Goal: Task Accomplishment & Management: Complete application form

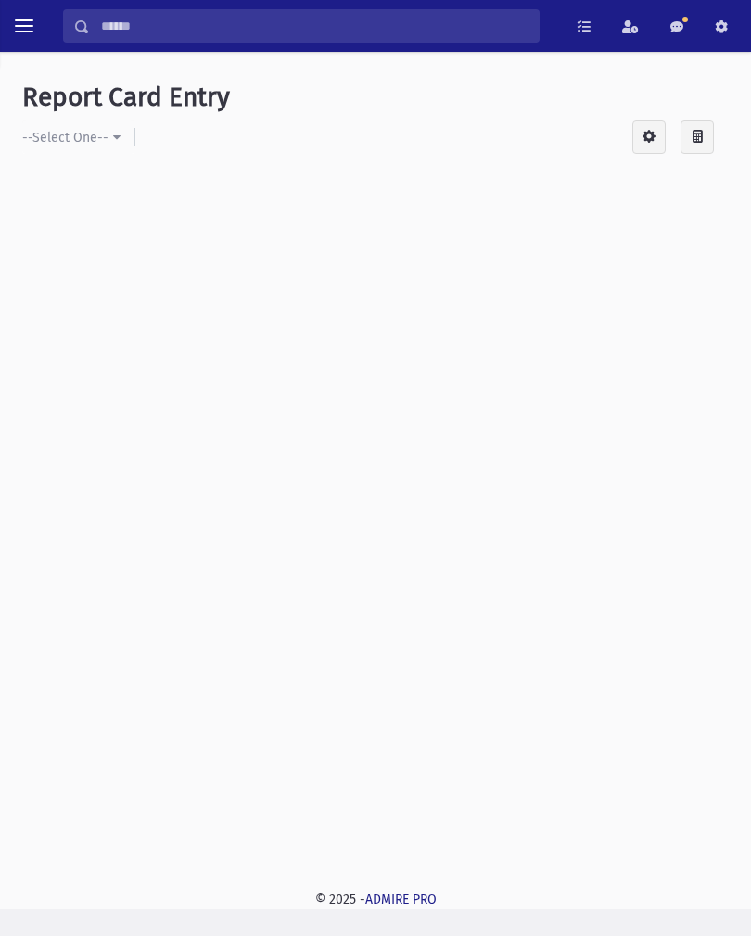
click at [40, 28] on button "toggle menu" at bounding box center [23, 25] width 33 height 33
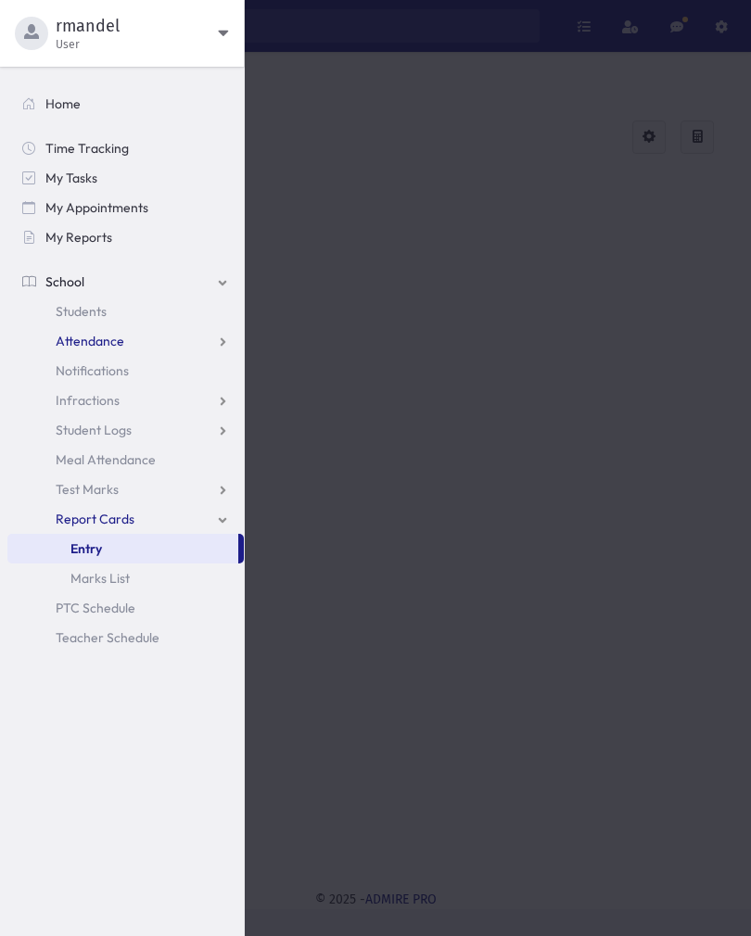
click at [88, 346] on span "Attendance" at bounding box center [90, 341] width 69 height 17
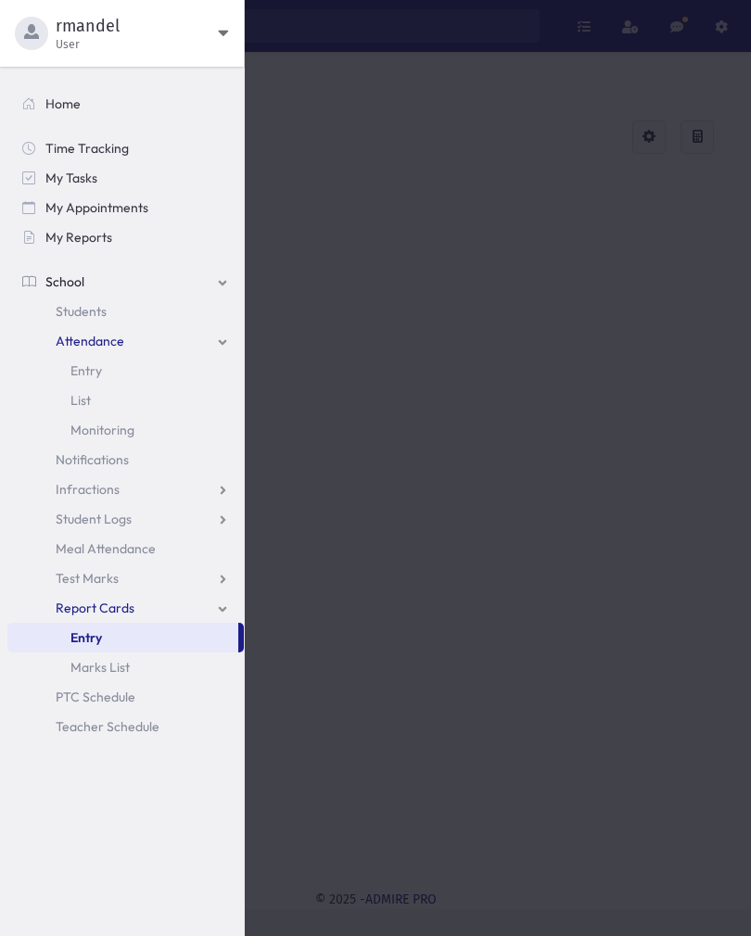
click at [90, 371] on span "Entry" at bounding box center [86, 370] width 32 height 17
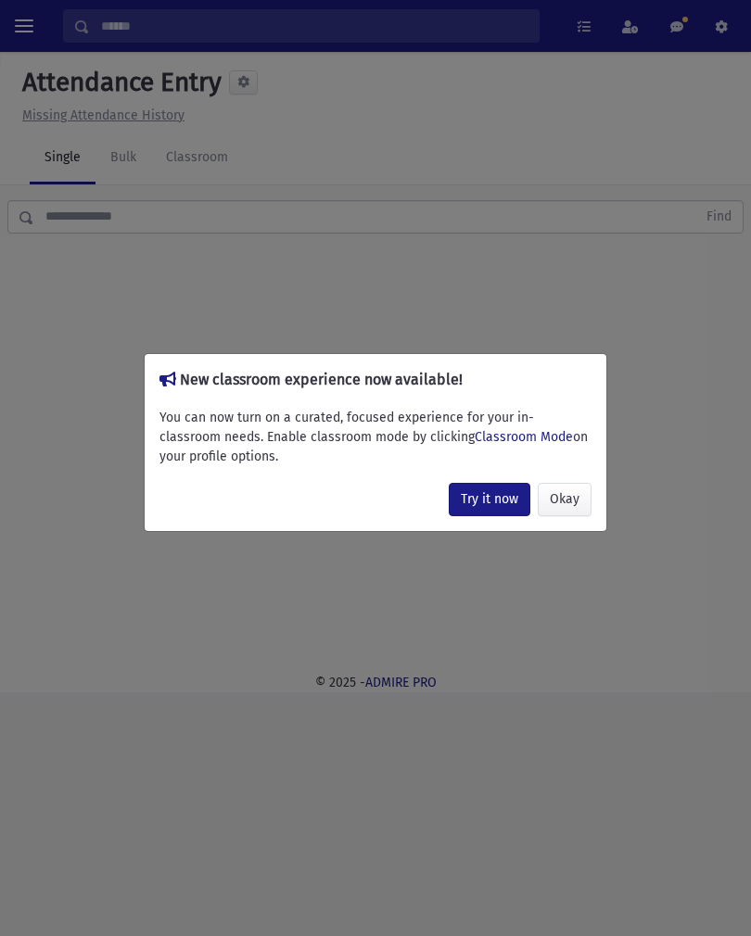
click at [568, 502] on button "Okay" at bounding box center [565, 499] width 54 height 33
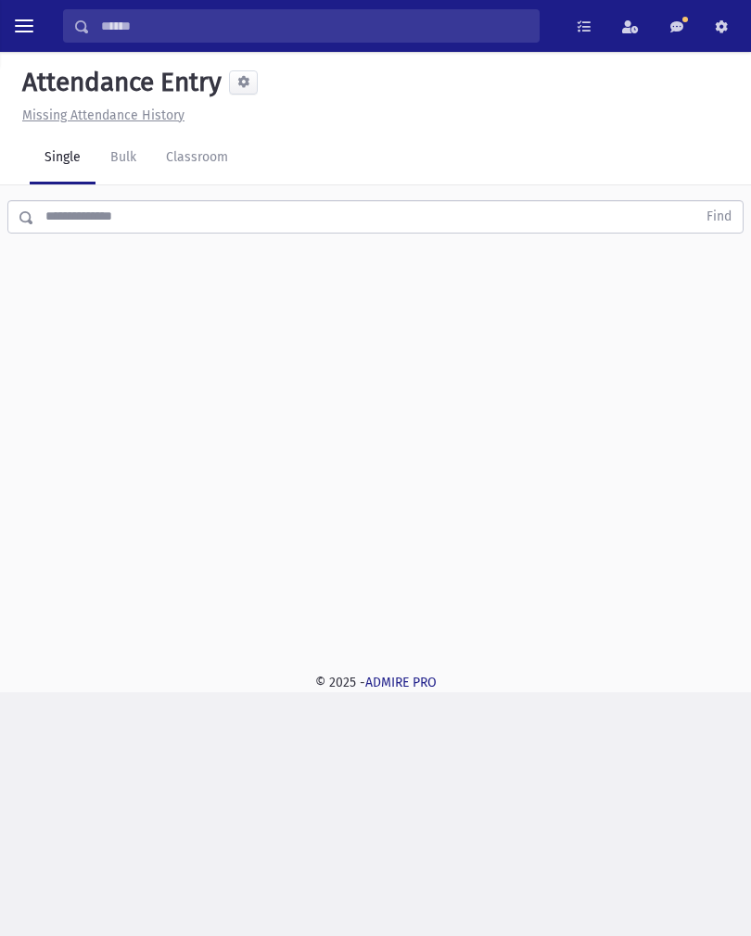
click at [120, 166] on link "Bulk" at bounding box center [123, 159] width 56 height 52
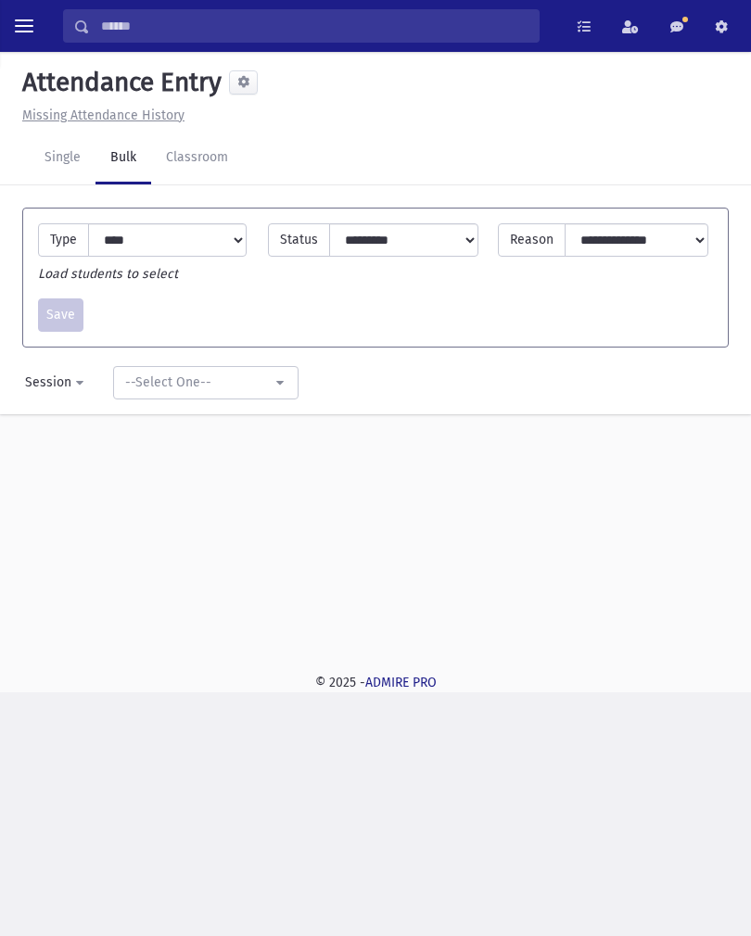
click at [197, 159] on link "Classroom" at bounding box center [197, 159] width 92 height 52
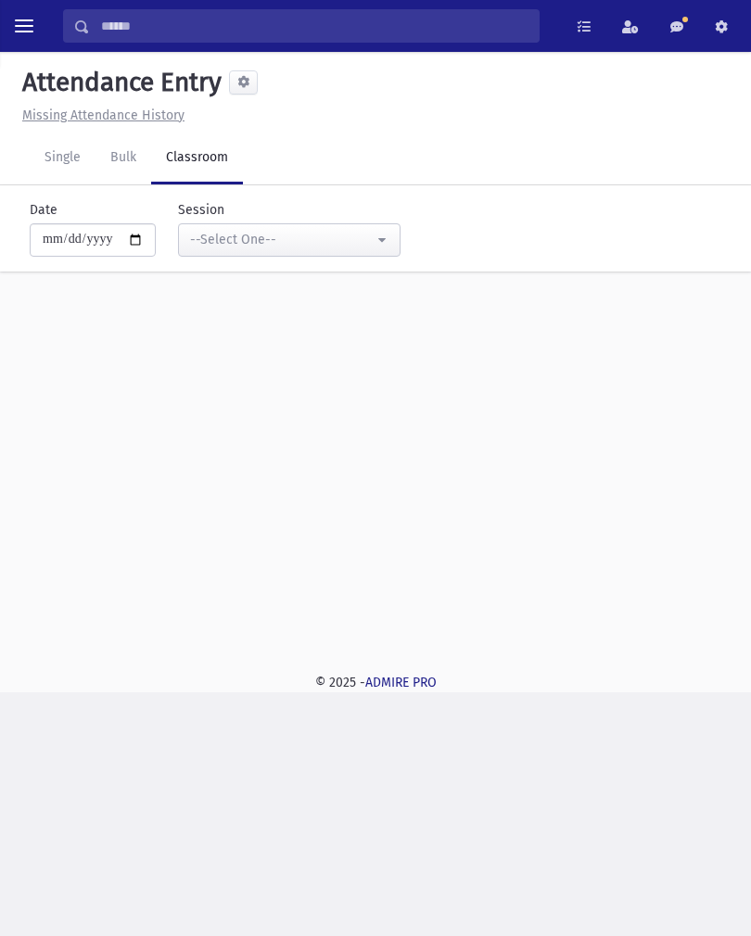
click at [123, 165] on link "Bulk" at bounding box center [123, 159] width 56 height 52
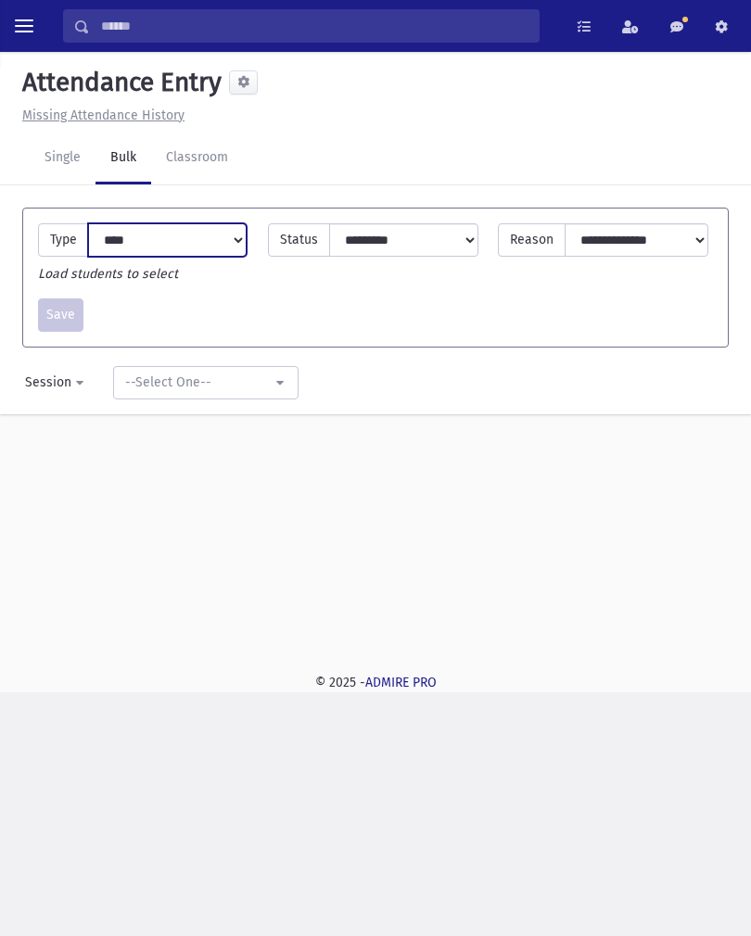
click at [127, 229] on select "**********" at bounding box center [167, 239] width 159 height 33
click at [48, 166] on link "Single" at bounding box center [63, 159] width 66 height 52
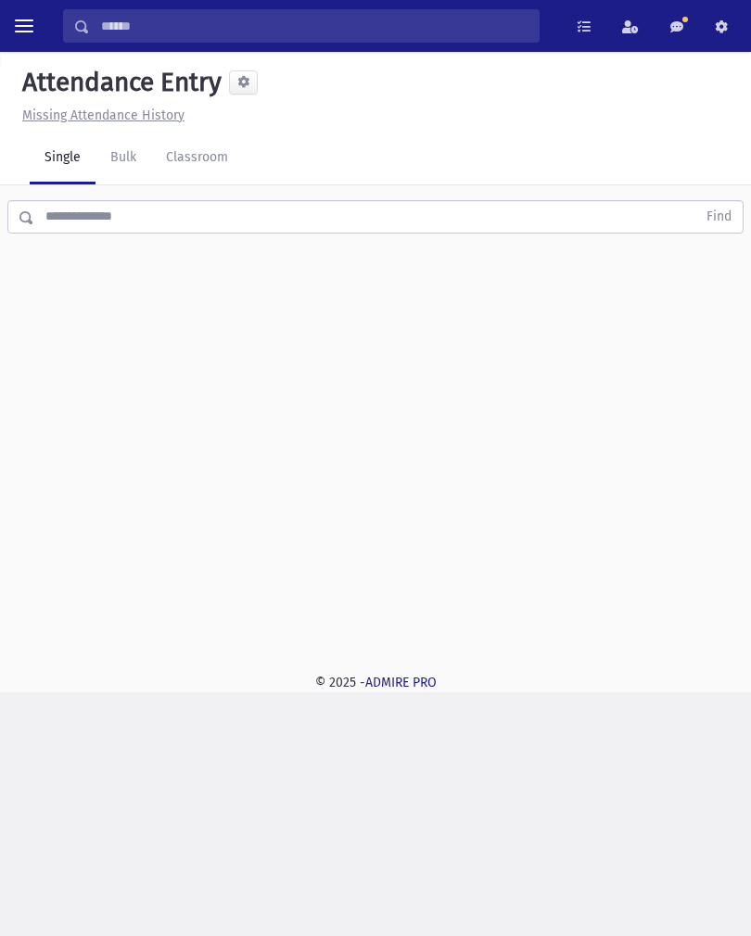
click at [70, 219] on input "text" at bounding box center [365, 216] width 662 height 33
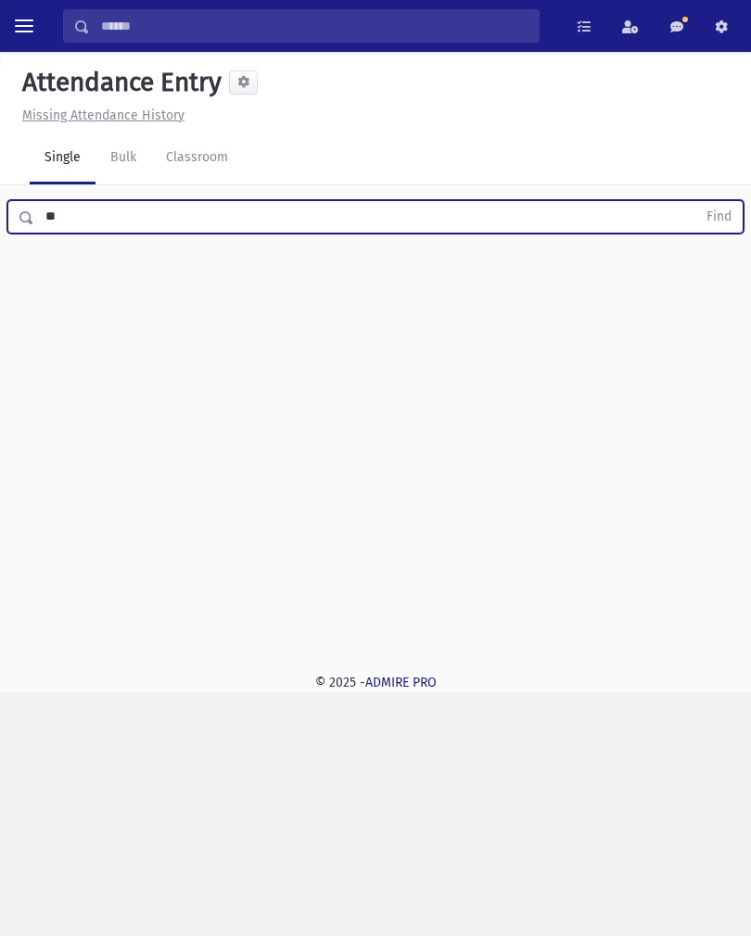
type input "*"
click at [12, 42] on button "toggle menu" at bounding box center [23, 25] width 33 height 33
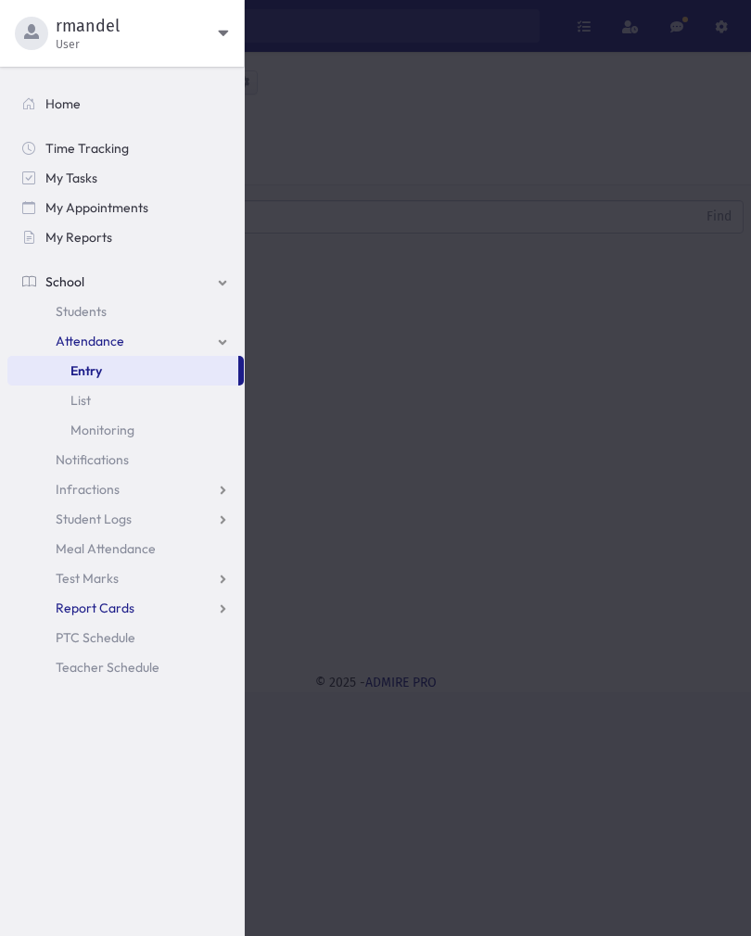
click at [71, 601] on span "Report Cards" at bounding box center [95, 608] width 79 height 17
click at [82, 637] on span "Entry" at bounding box center [86, 637] width 32 height 17
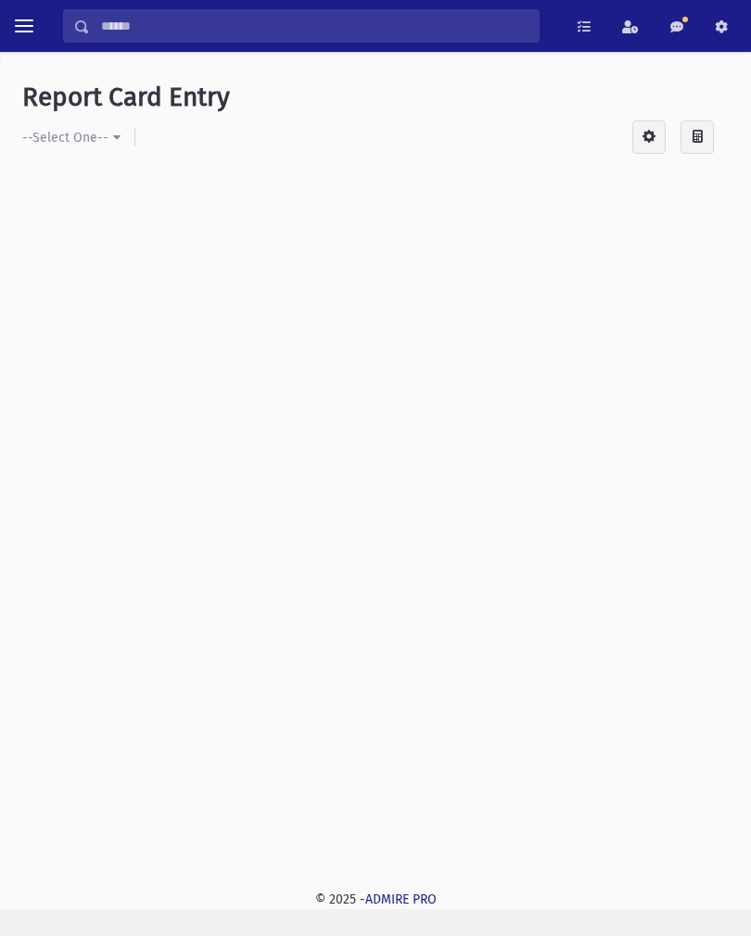
scroll to position [1, 0]
click at [108, 151] on button "--Select One--" at bounding box center [78, 137] width 112 height 33
click at [77, 223] on span "--Select One--" at bounding box center [80, 229] width 86 height 19
click at [679, 32] on span at bounding box center [676, 26] width 13 height 13
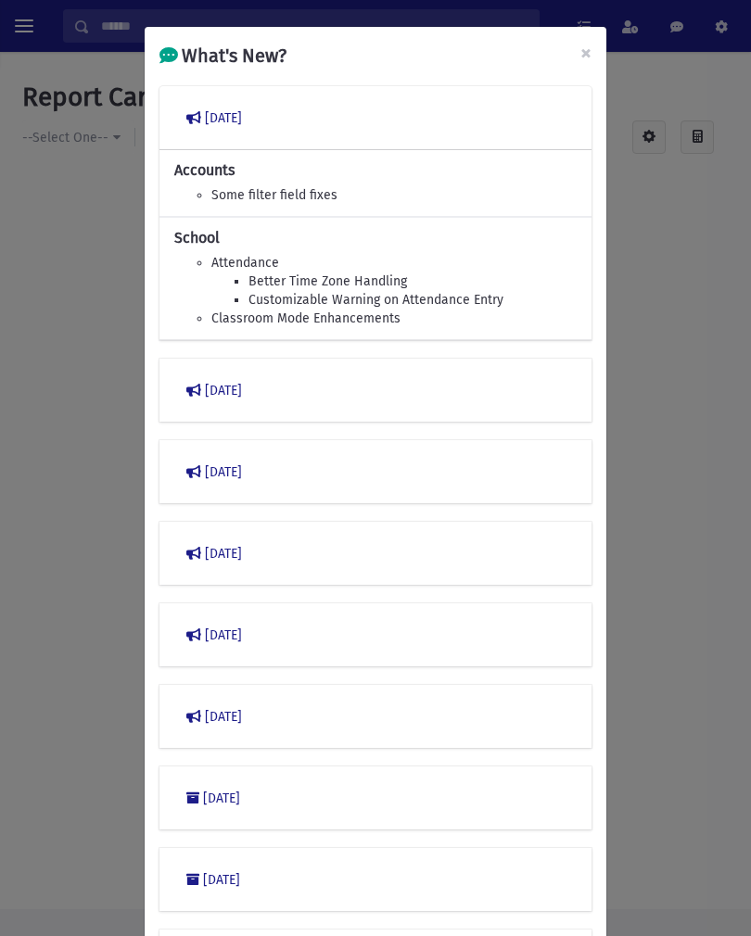
click at [229, 397] on button "January 2023" at bounding box center [375, 390] width 402 height 33
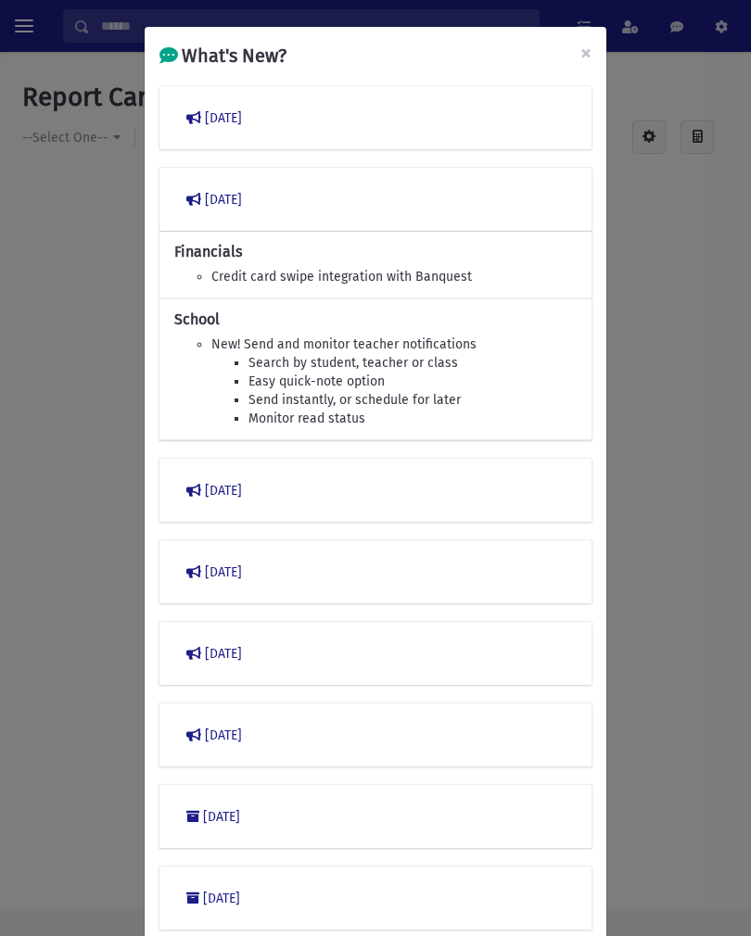
click at [224, 493] on button "December 2022" at bounding box center [375, 490] width 402 height 33
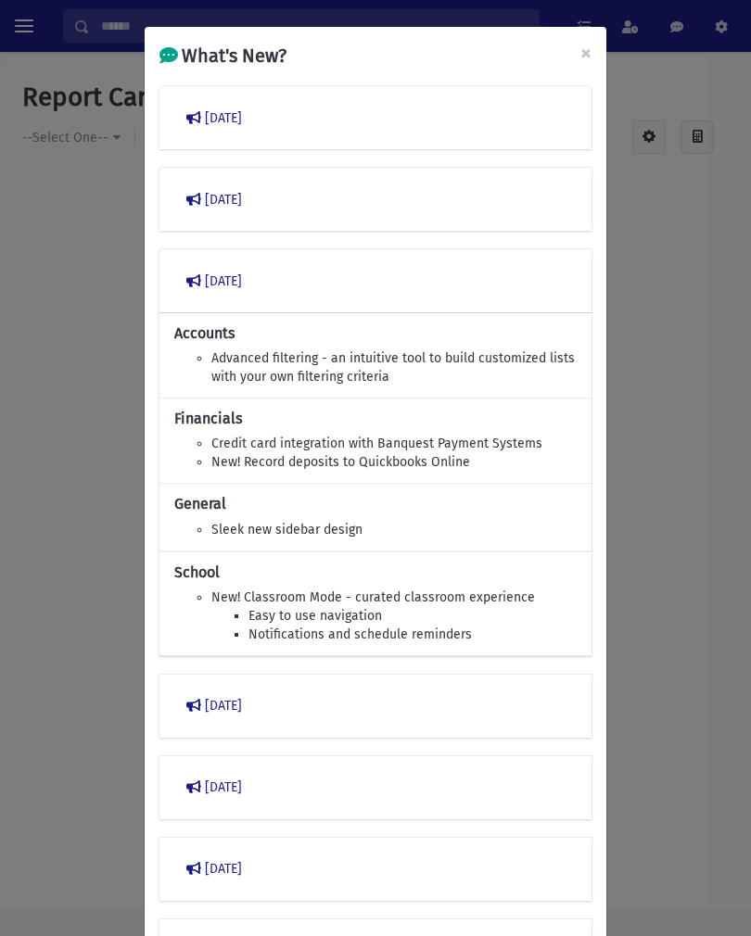
click at [580, 57] on span "×" at bounding box center [585, 53] width 11 height 26
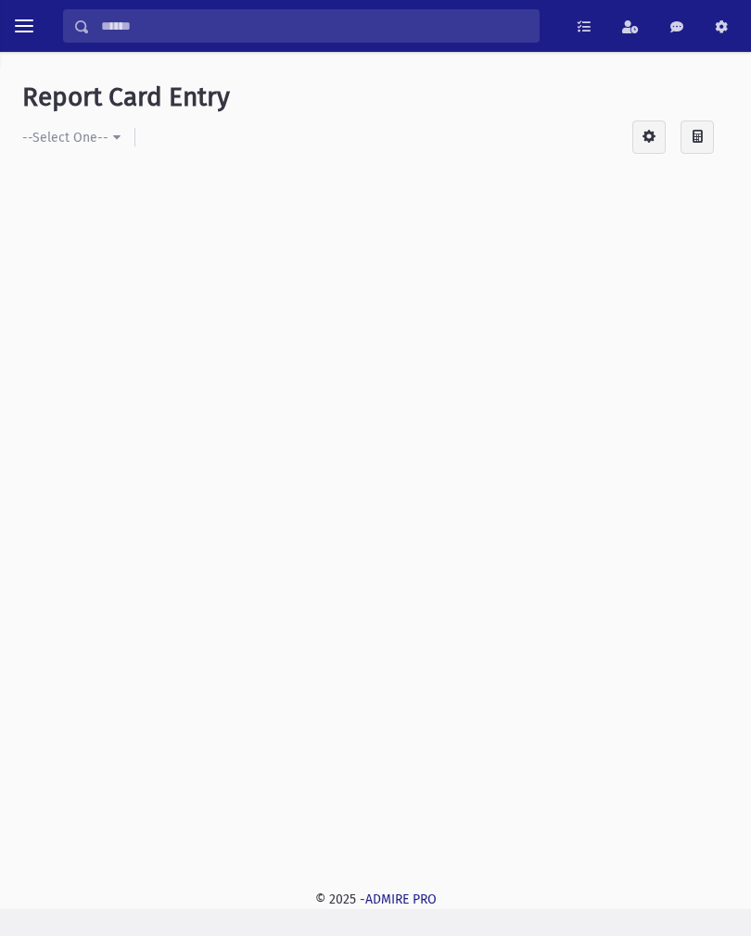
click at [631, 36] on link at bounding box center [630, 25] width 41 height 33
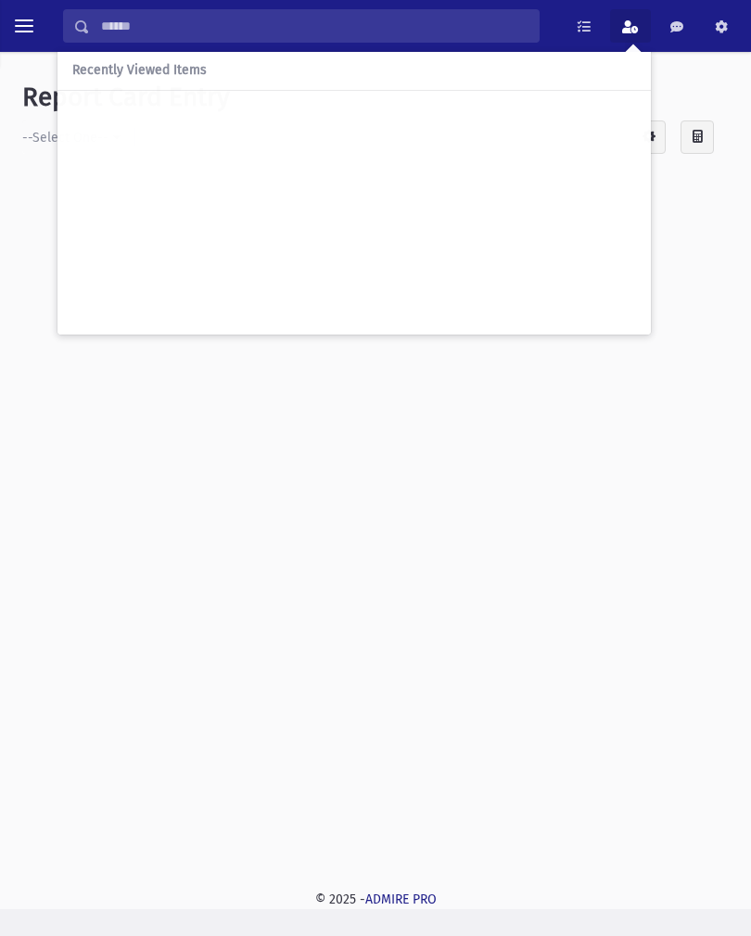
click at [117, 453] on div at bounding box center [375, 496] width 706 height 654
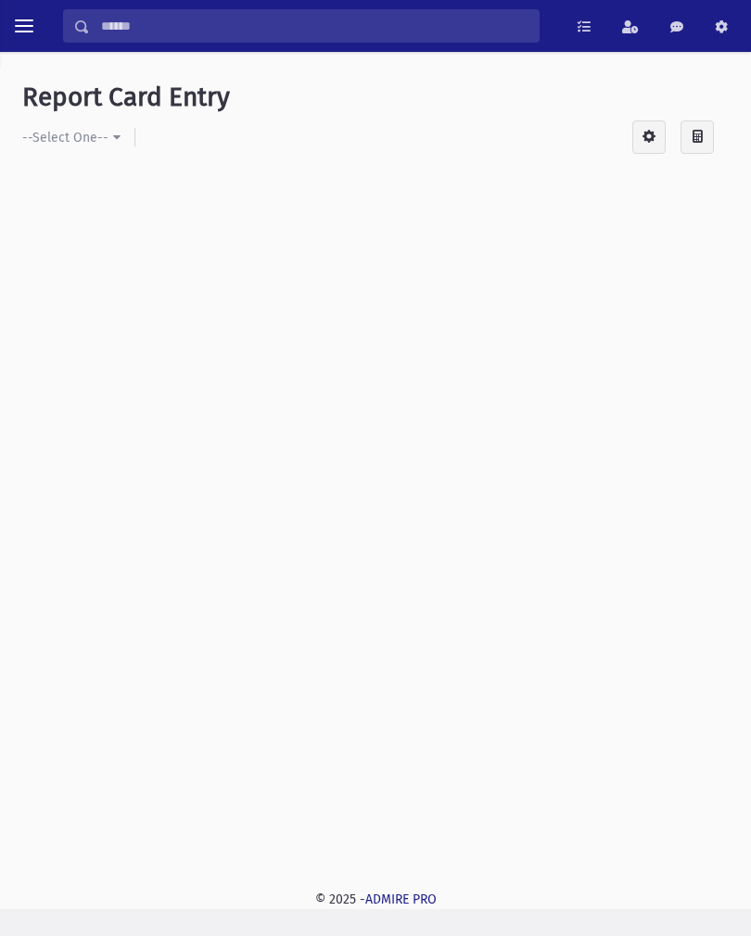
click at [10, 30] on button "toggle menu" at bounding box center [23, 25] width 33 height 33
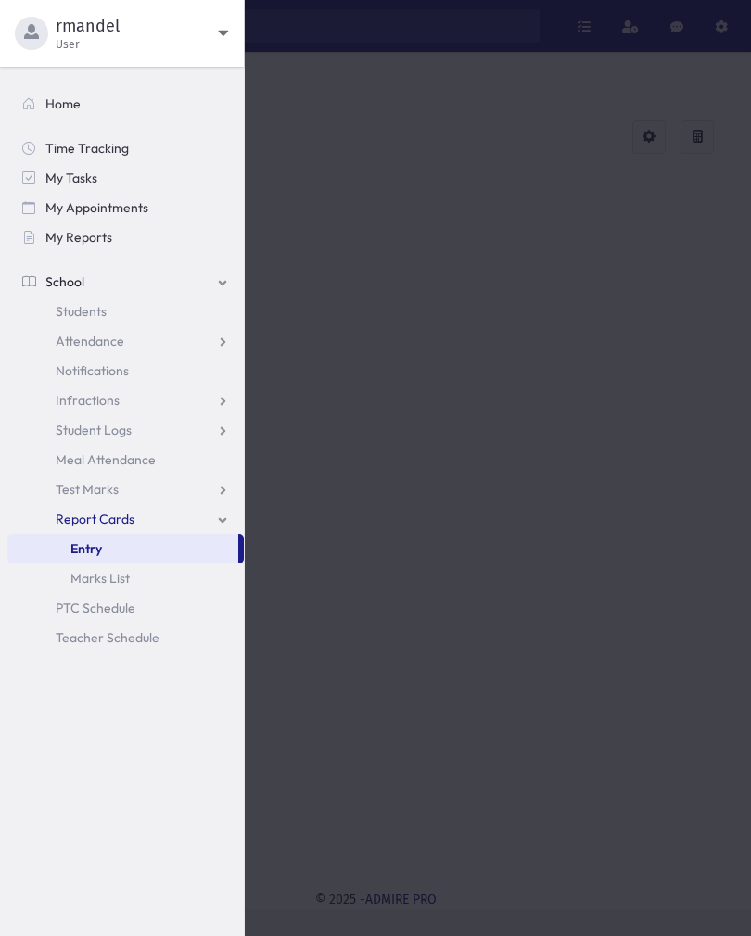
click at [39, 106] on link "Home" at bounding box center [125, 104] width 236 height 30
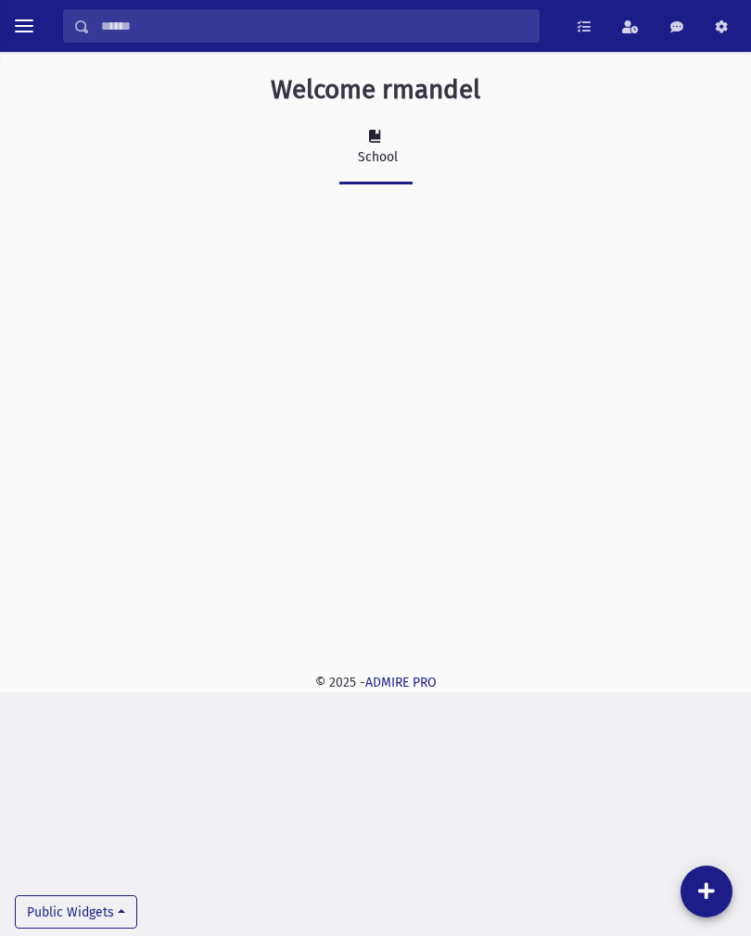
click at [12, 26] on button "toggle menu" at bounding box center [23, 25] width 33 height 33
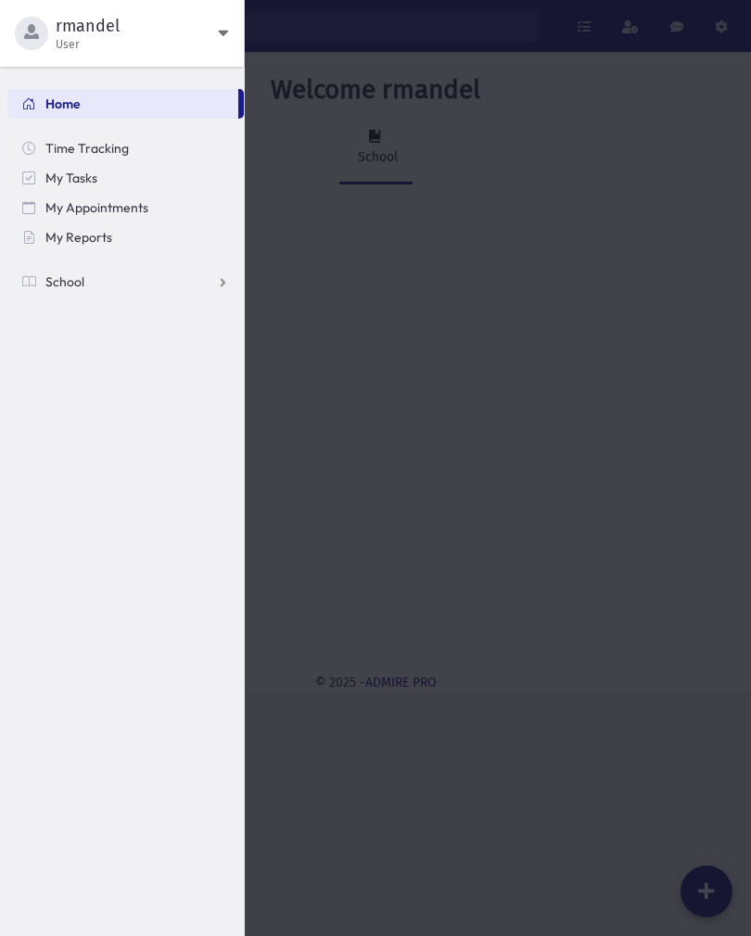
click at [44, 38] on div "button" at bounding box center [31, 33] width 33 height 33
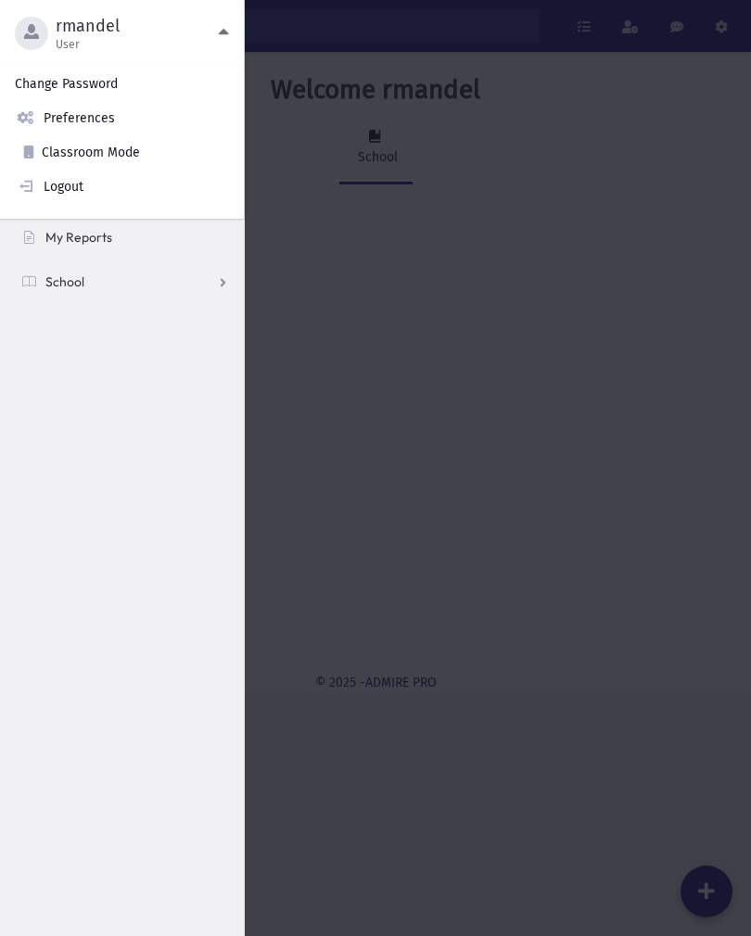
click at [98, 33] on span "rmandel" at bounding box center [137, 26] width 162 height 22
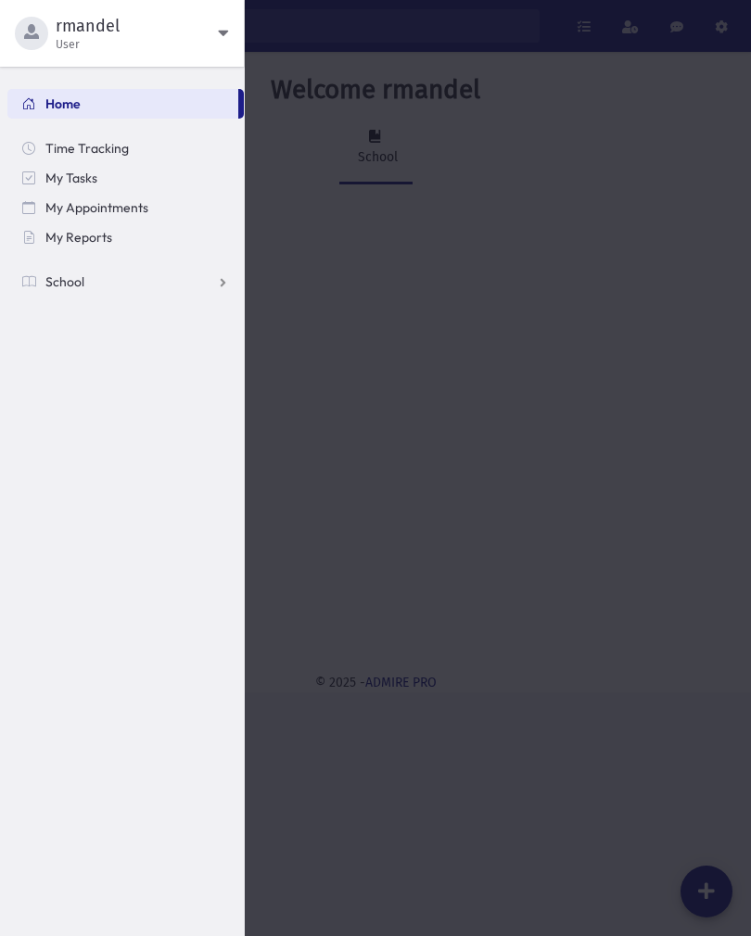
click at [67, 285] on span "School" at bounding box center [64, 281] width 39 height 17
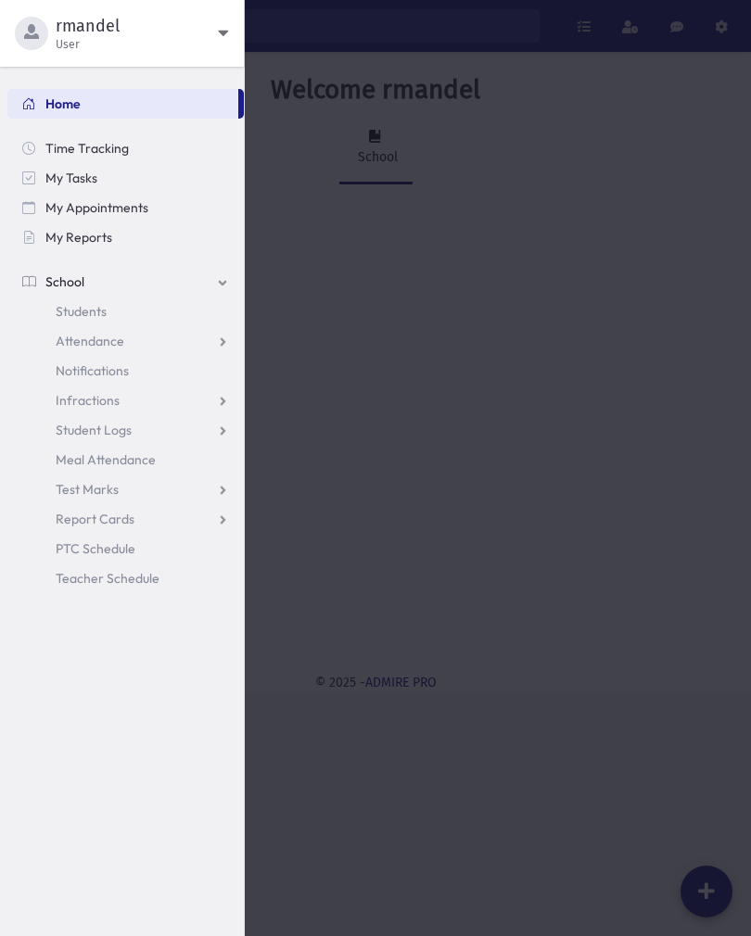
click at [70, 528] on link "Report Cards" at bounding box center [125, 519] width 236 height 30
click at [84, 539] on link "Entry" at bounding box center [125, 549] width 236 height 30
